Goal: Information Seeking & Learning: Learn about a topic

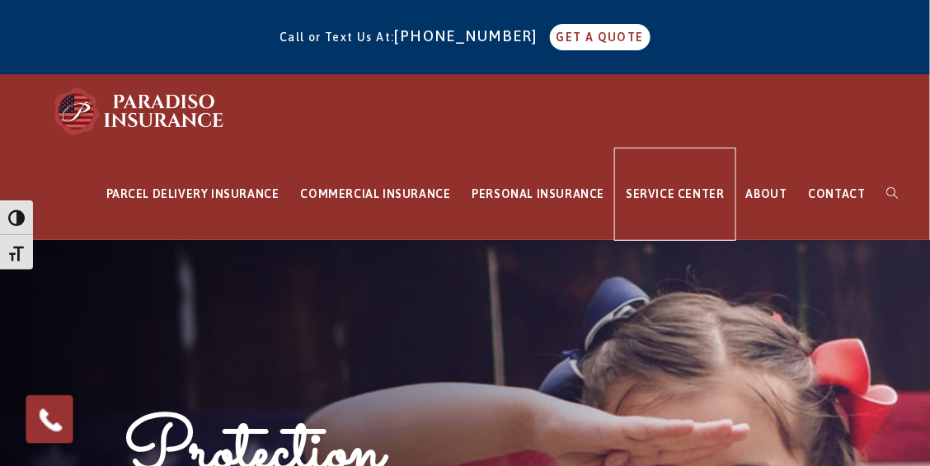
click at [692, 197] on span "SERVICE CENTER" at bounding box center [675, 193] width 98 height 13
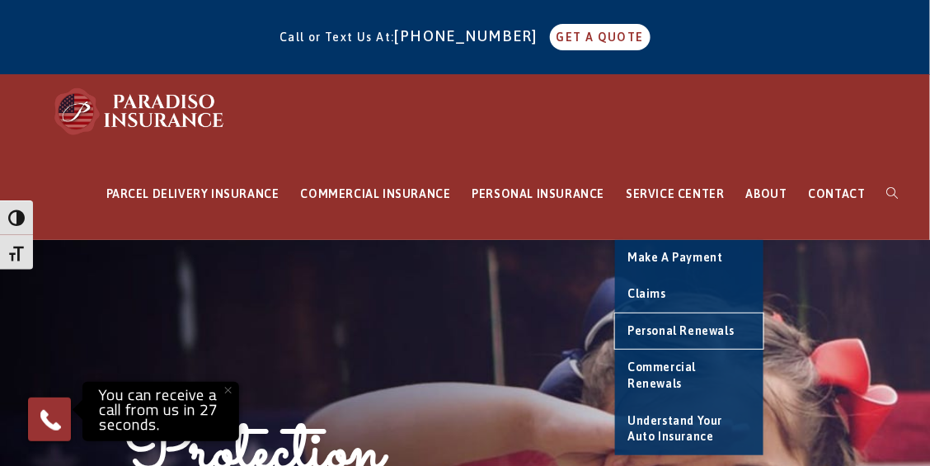
click at [730, 336] on link "Personal Renewals" at bounding box center [689, 331] width 148 height 36
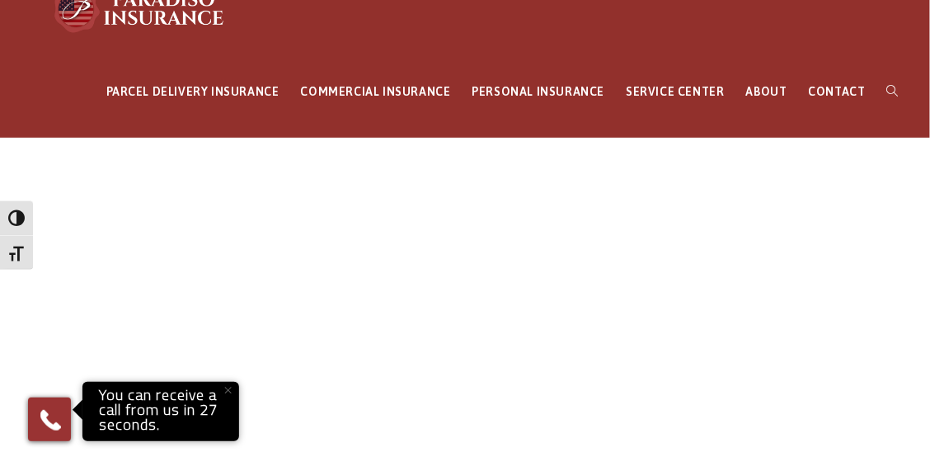
scroll to position [148, 0]
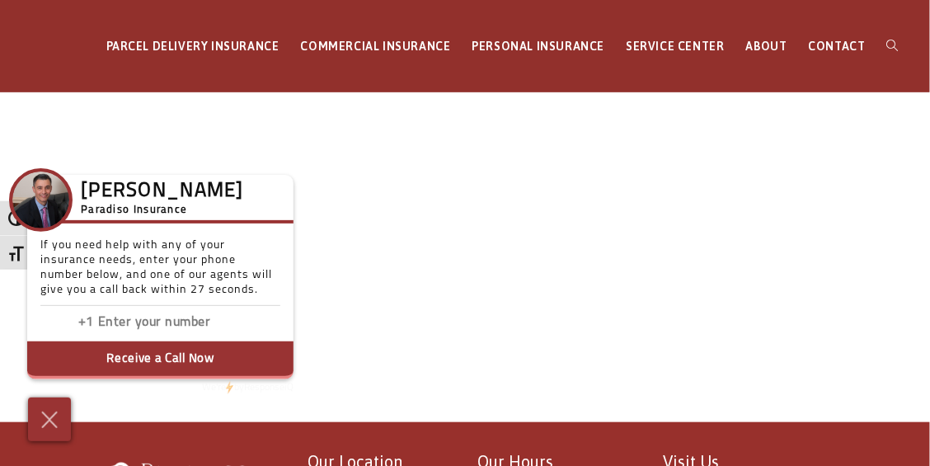
click at [62, 420] on img at bounding box center [49, 420] width 25 height 26
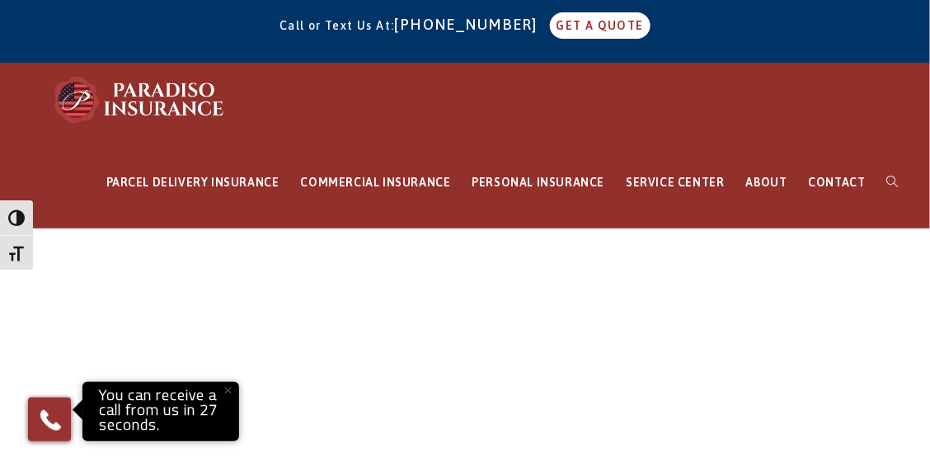
scroll to position [13, 0]
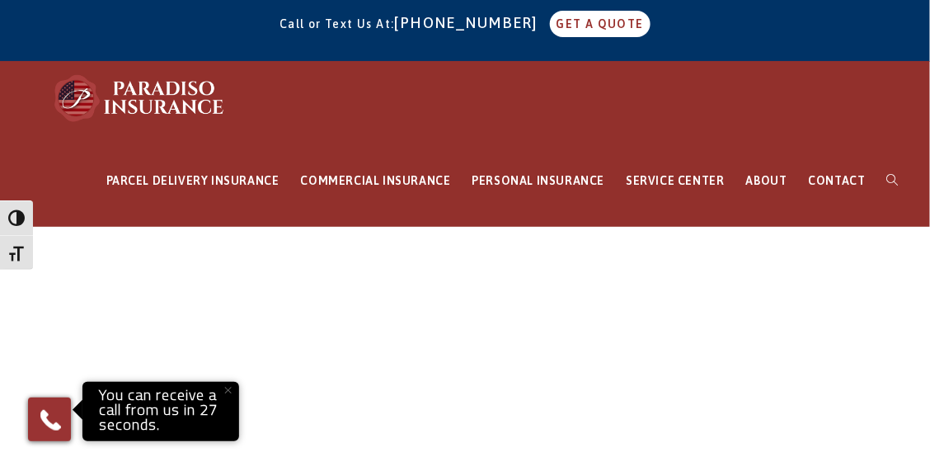
click at [707, 191] on link "SERVICE CENTER" at bounding box center [675, 181] width 120 height 92
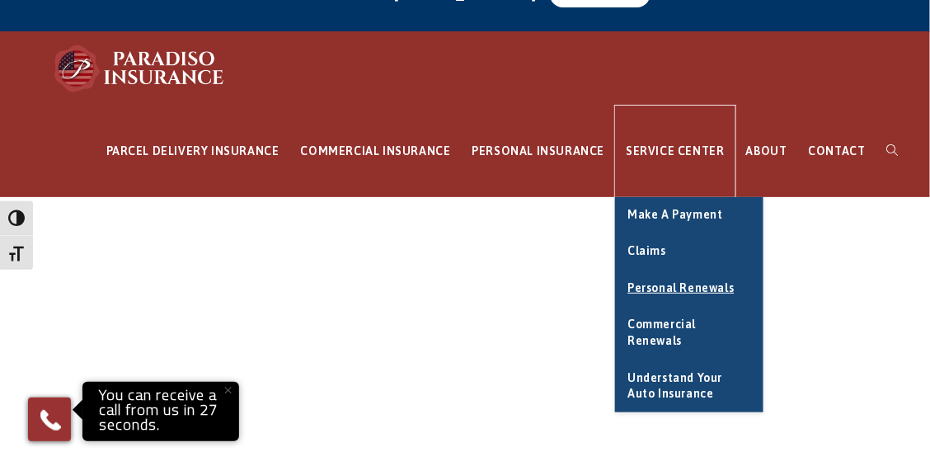
scroll to position [45, 0]
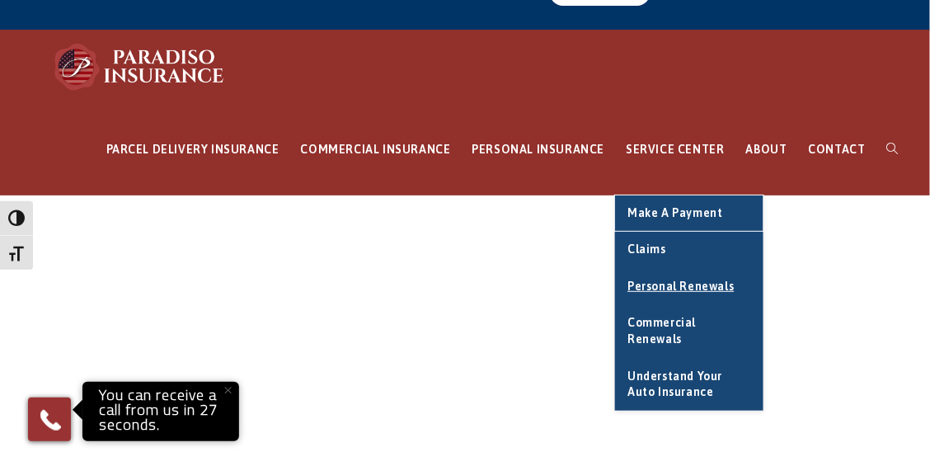
click at [726, 218] on link "Make a Payment" at bounding box center [689, 213] width 148 height 36
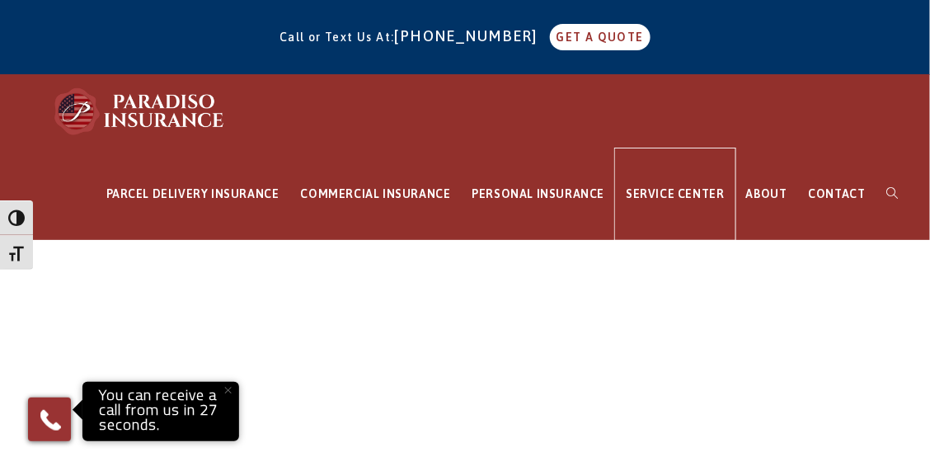
click at [675, 193] on span "SERVICE CENTER" at bounding box center [675, 193] width 98 height 13
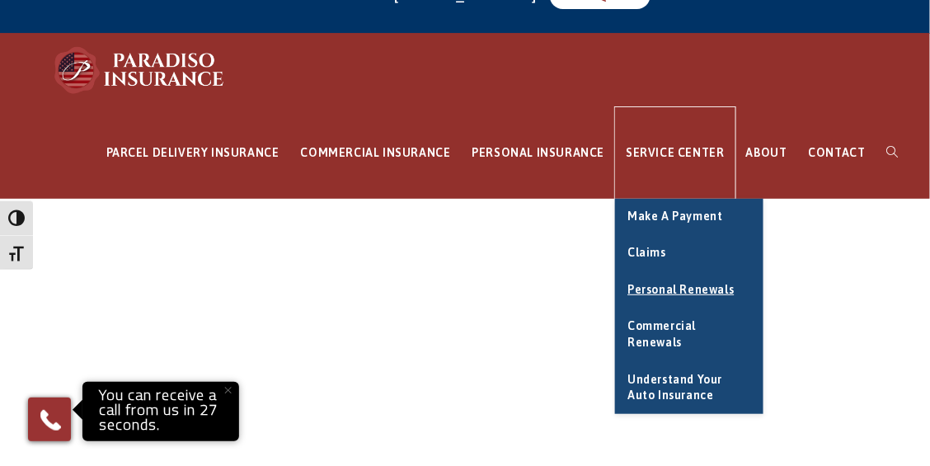
scroll to position [40, 0]
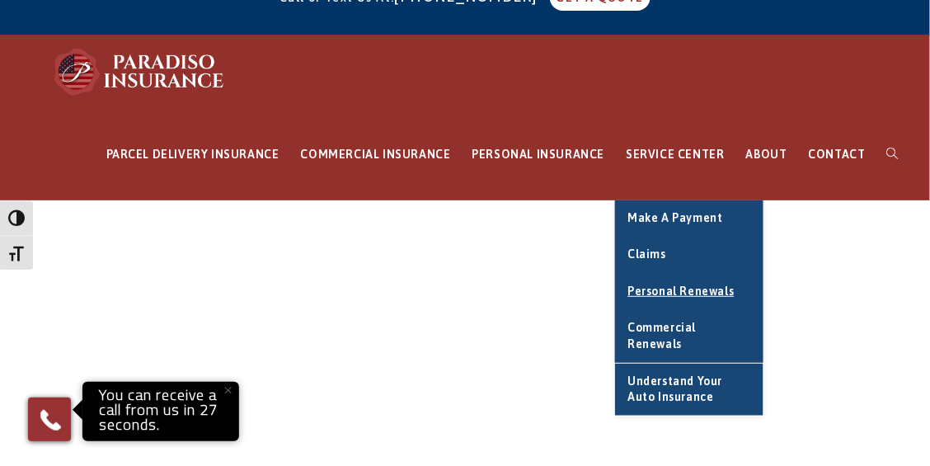
click at [722, 374] on span "Understand Your Auto Insurance" at bounding box center [674, 389] width 95 height 30
